Goal: Book appointment/travel/reservation

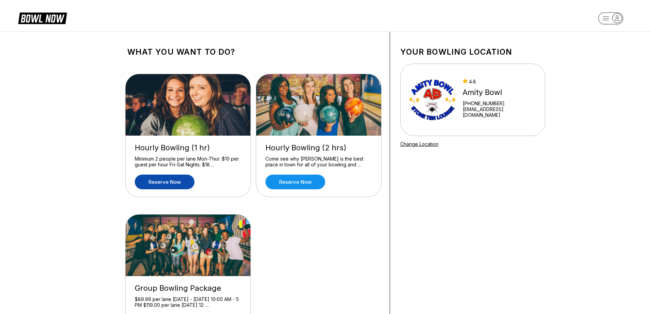
click at [165, 183] on link "Reserve now" at bounding box center [165, 181] width 60 height 15
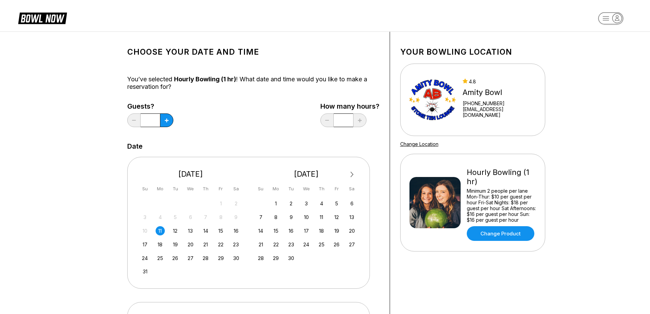
click at [160, 231] on div "11" at bounding box center [160, 230] width 9 height 9
